Goal: Obtain resource: Obtain resource

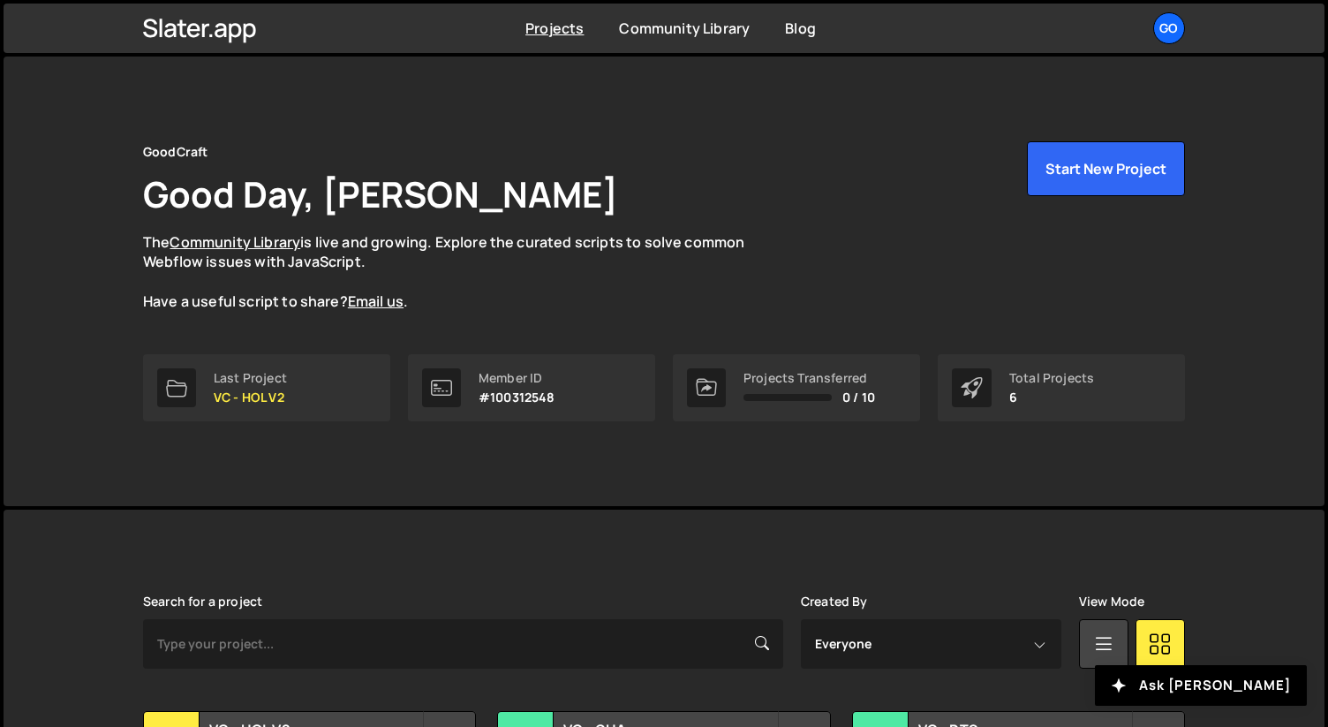
click at [555, 133] on div "GoodCraft Good Day, Nathan Anderson The Community Library is live and growing. …" at bounding box center [664, 281] width 1095 height 449
click at [676, 26] on link "Community Library" at bounding box center [684, 28] width 131 height 19
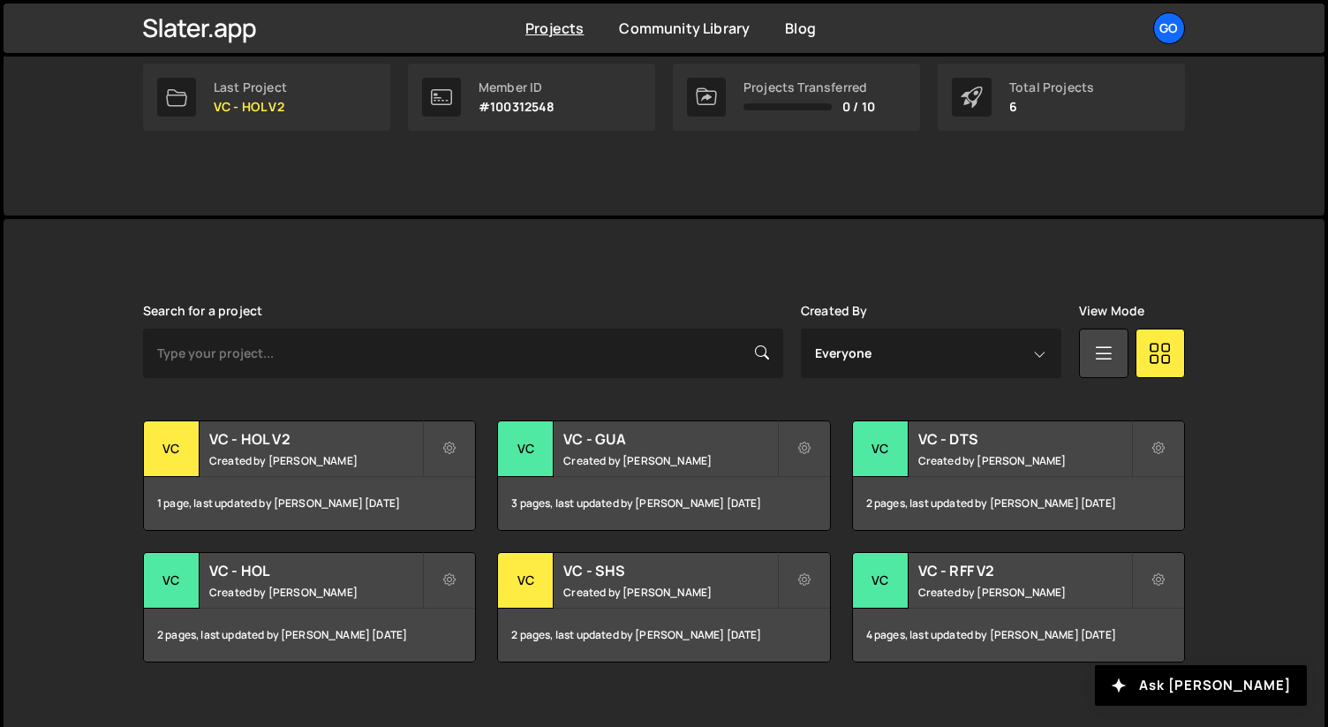
scroll to position [313, 0]
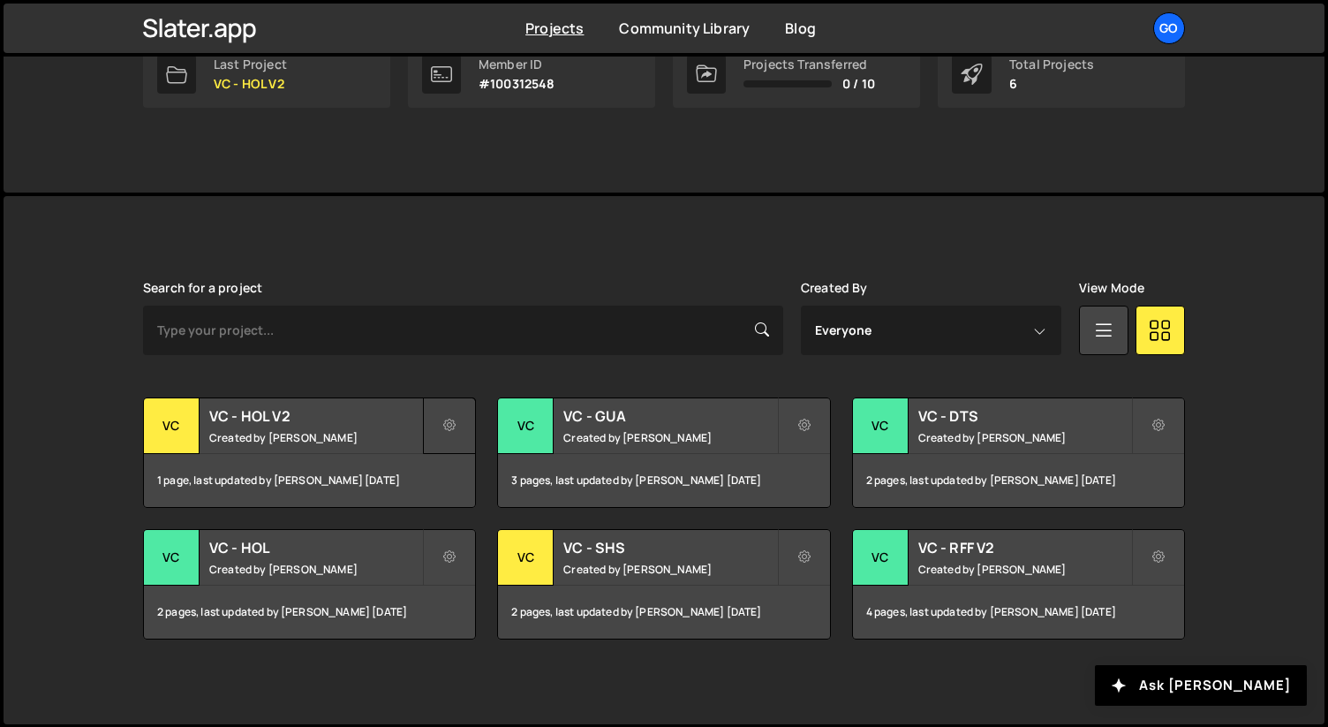
click at [464, 427] on button at bounding box center [449, 425] width 53 height 57
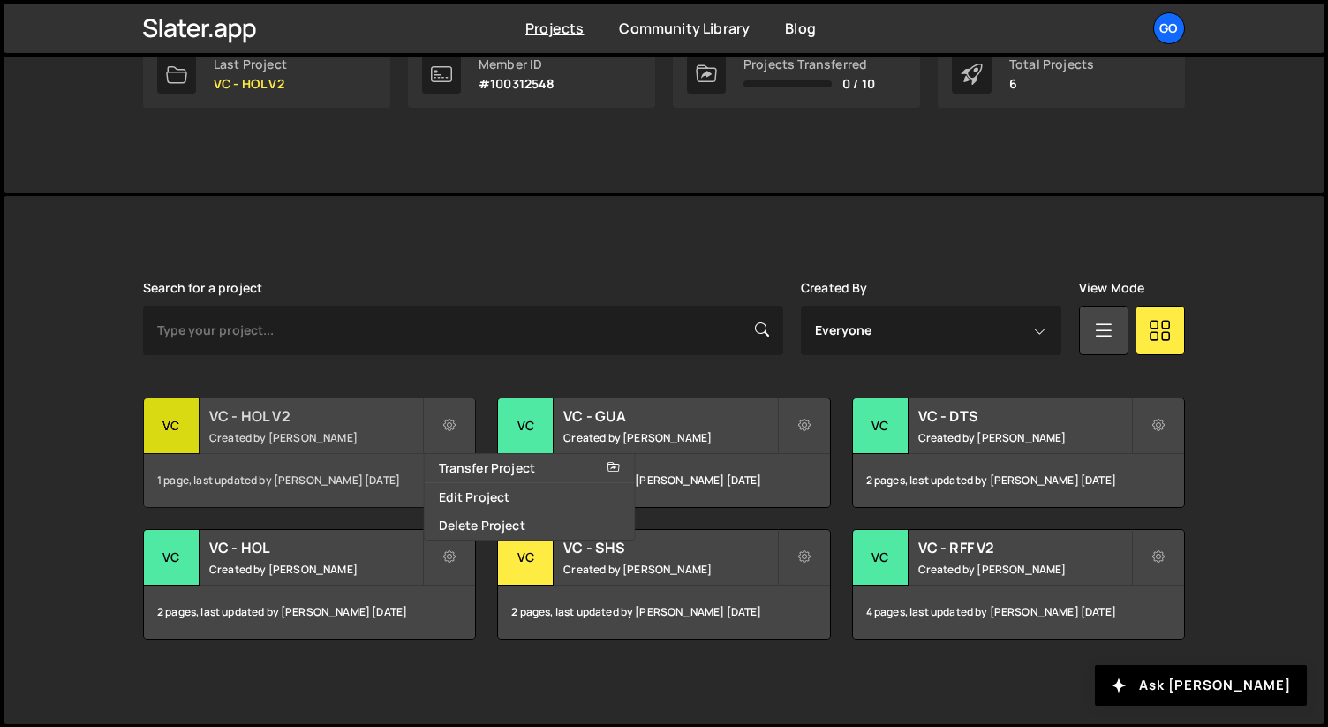
click at [389, 445] on div "VC - HOL V2 Created by Nathan Anderson" at bounding box center [309, 425] width 331 height 55
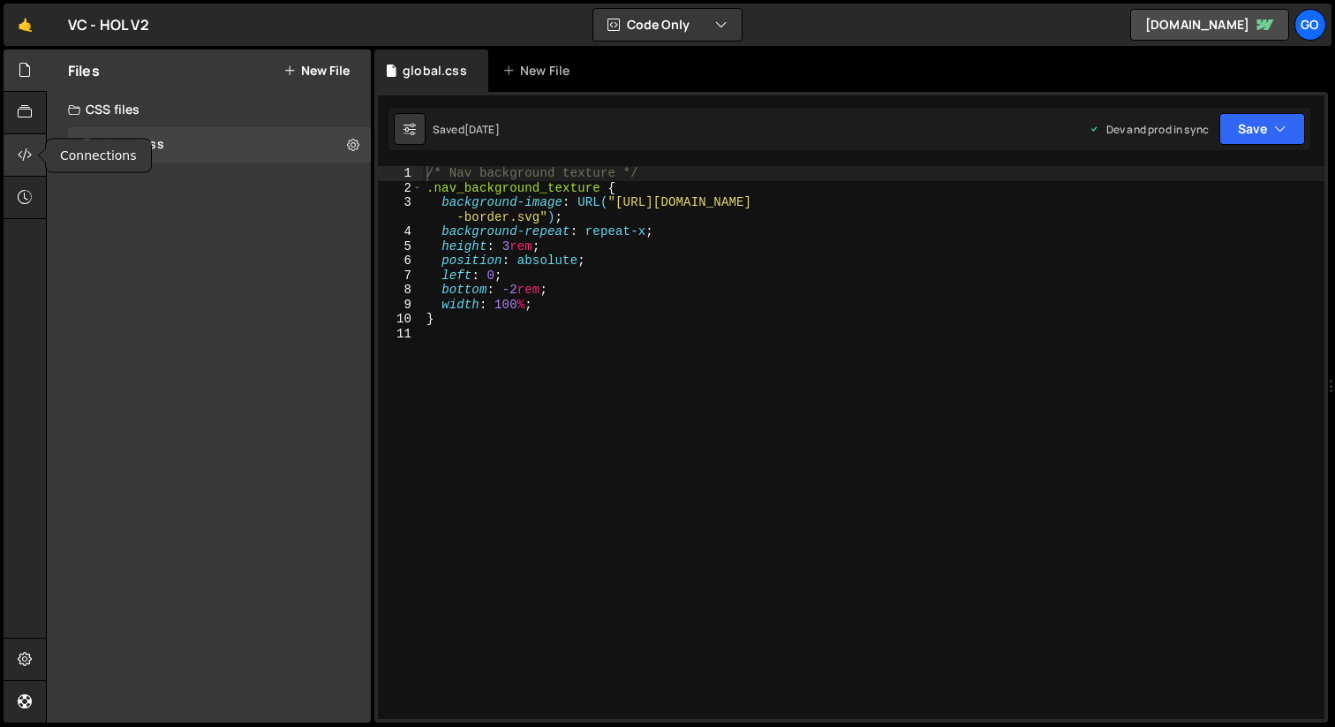
click at [19, 169] on div at bounding box center [25, 155] width 43 height 42
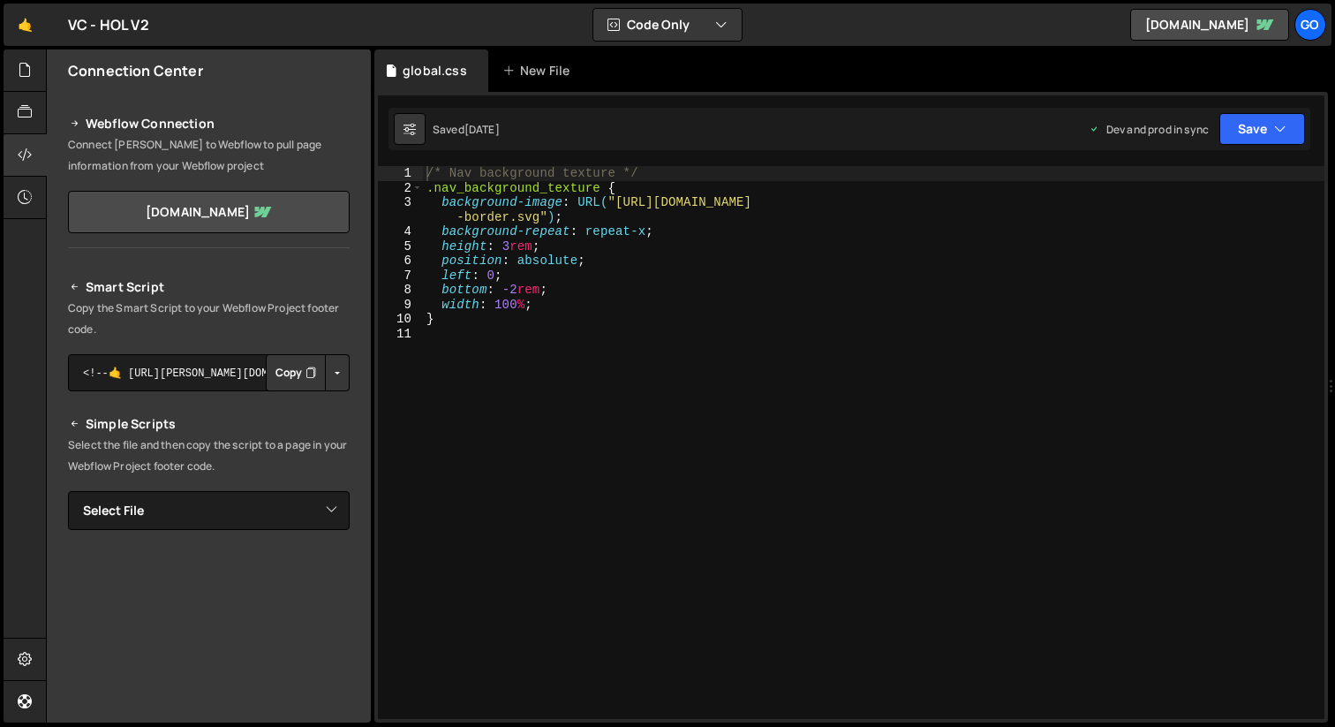
click at [224, 483] on div "Smart Script Copy the Smart Script to your Webflow Project footer code. <!--🤙 h…" at bounding box center [209, 584] width 282 height 617
click at [215, 502] on select "Select File global.css" at bounding box center [209, 510] width 282 height 39
click at [336, 362] on button "Button group with nested dropdown" at bounding box center [337, 372] width 25 height 37
click at [279, 336] on p "Copy the Smart Script to your Webflow Project footer code." at bounding box center [209, 319] width 282 height 42
click at [195, 389] on textarea "<!--🤙 https://slater.app/17181.js--> <script>document.addEventListener("DOMCont…" at bounding box center [209, 372] width 282 height 37
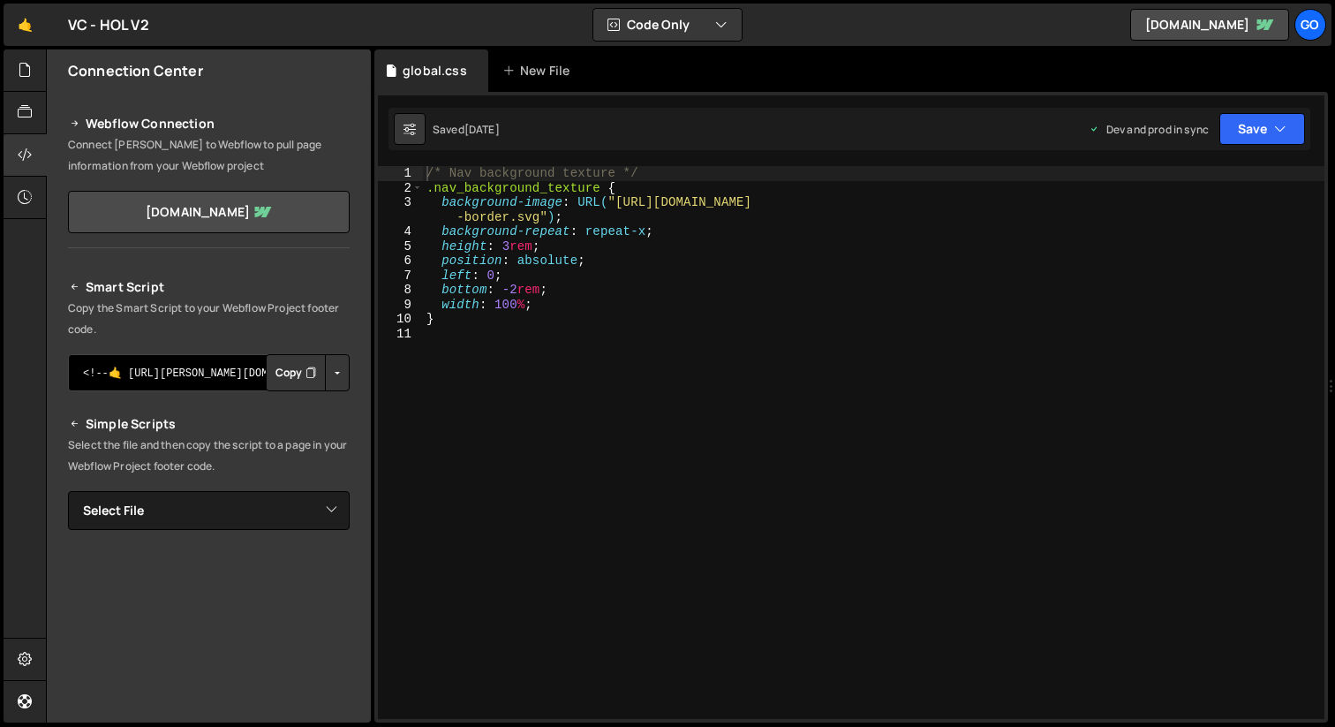
click at [203, 379] on textarea "<!--🤙 https://slater.app/17181.js--> <script>document.addEventListener("DOMCont…" at bounding box center [209, 372] width 282 height 37
